Goal: Navigation & Orientation: Find specific page/section

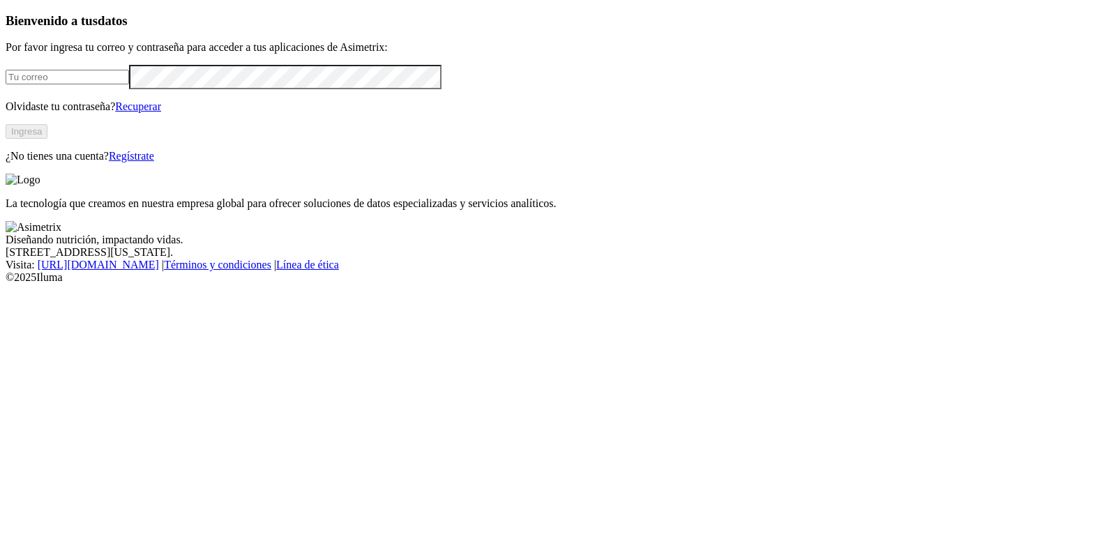
click at [154, 89] on form at bounding box center [558, 77] width 1105 height 24
click at [129, 84] on input "email" at bounding box center [67, 77] width 123 height 15
type input "andres.luna@aliar.com.co"
click input "submit" at bounding box center [0, 0] width 0 height 0
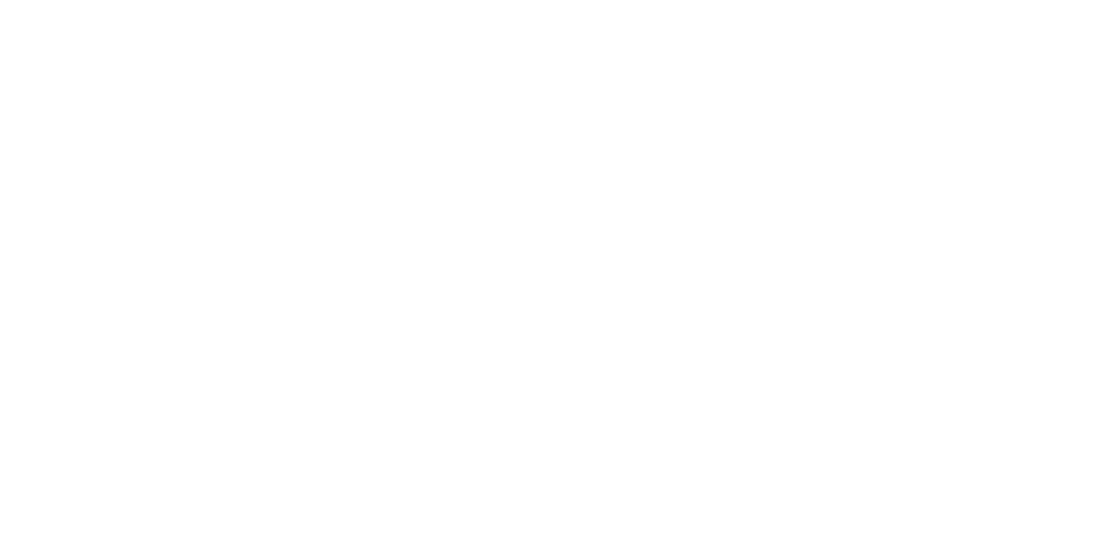
drag, startPoint x: 895, startPoint y: 32, endPoint x: 975, endPoint y: 14, distance: 81.6
